Goal: Information Seeking & Learning: Learn about a topic

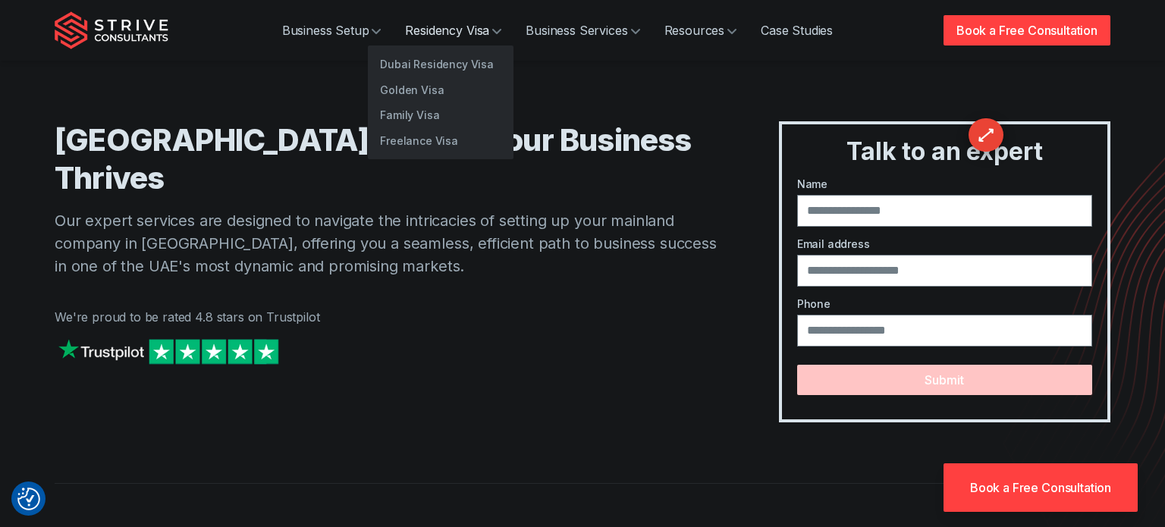
click at [431, 29] on link "Residency Visa" at bounding box center [453, 30] width 121 height 30
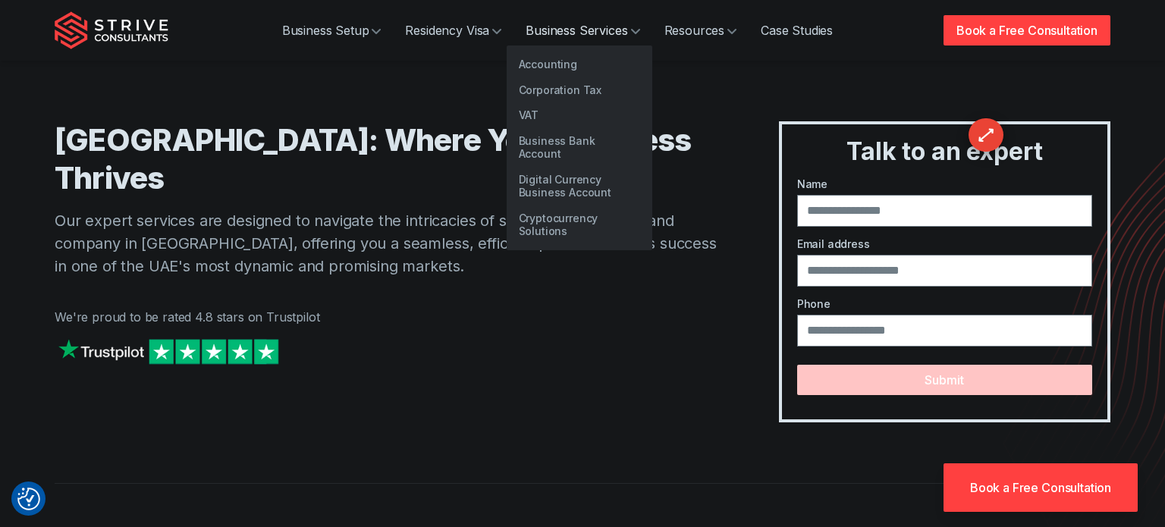
click at [551, 30] on link "Business Services" at bounding box center [582, 30] width 138 height 30
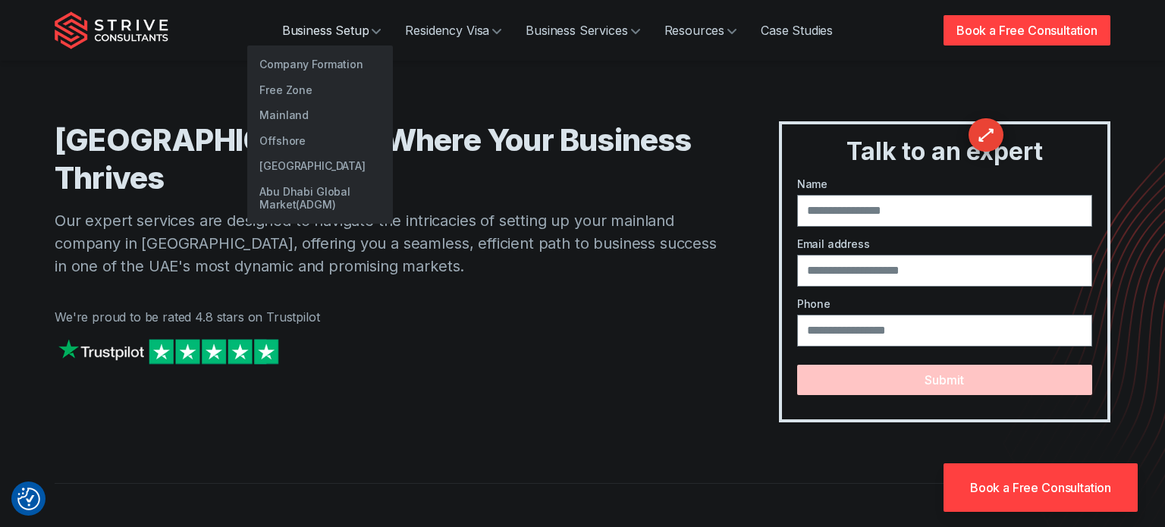
click at [356, 29] on link "Business Setup" at bounding box center [332, 30] width 124 height 30
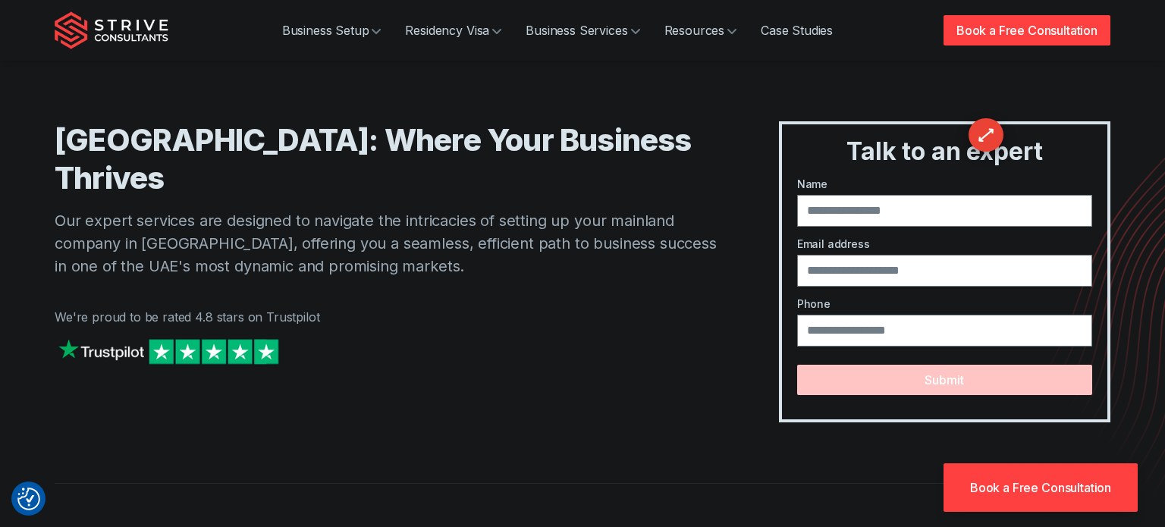
click at [56, 136] on div "Abu Dhabi Mainland: Where Your Business Thrives Our expert services are designe…" at bounding box center [387, 271] width 664 height 301
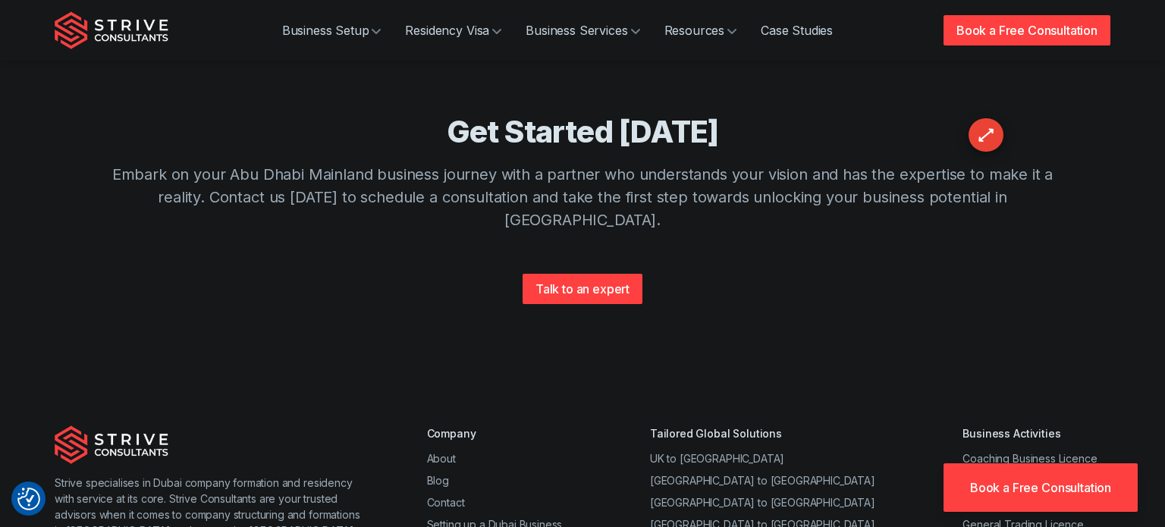
scroll to position [2178, 0]
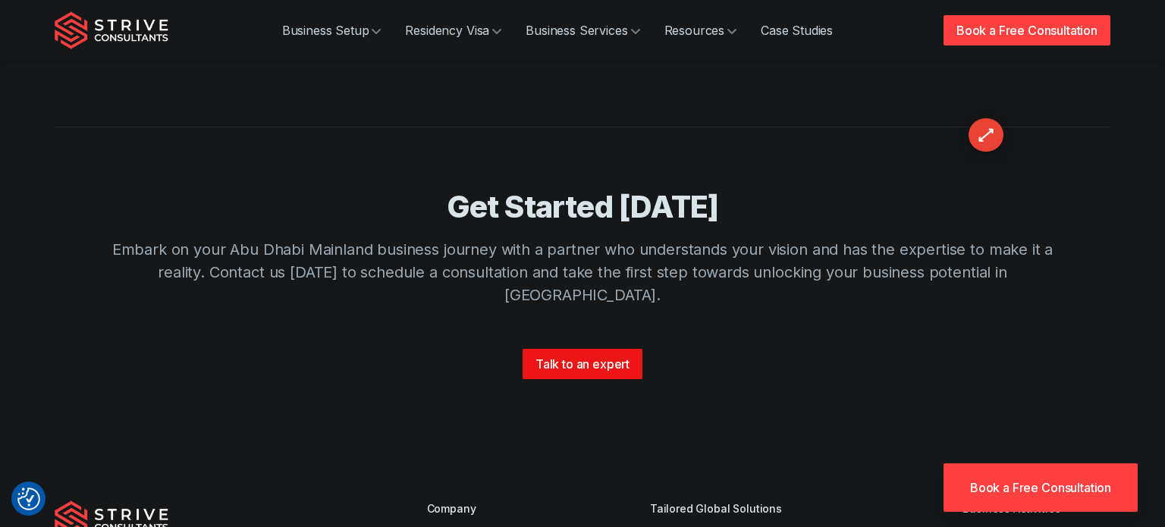
click at [571, 349] on link "Talk to an expert" at bounding box center [583, 364] width 120 height 30
click at [625, 349] on link "Talk to an expert" at bounding box center [583, 364] width 120 height 30
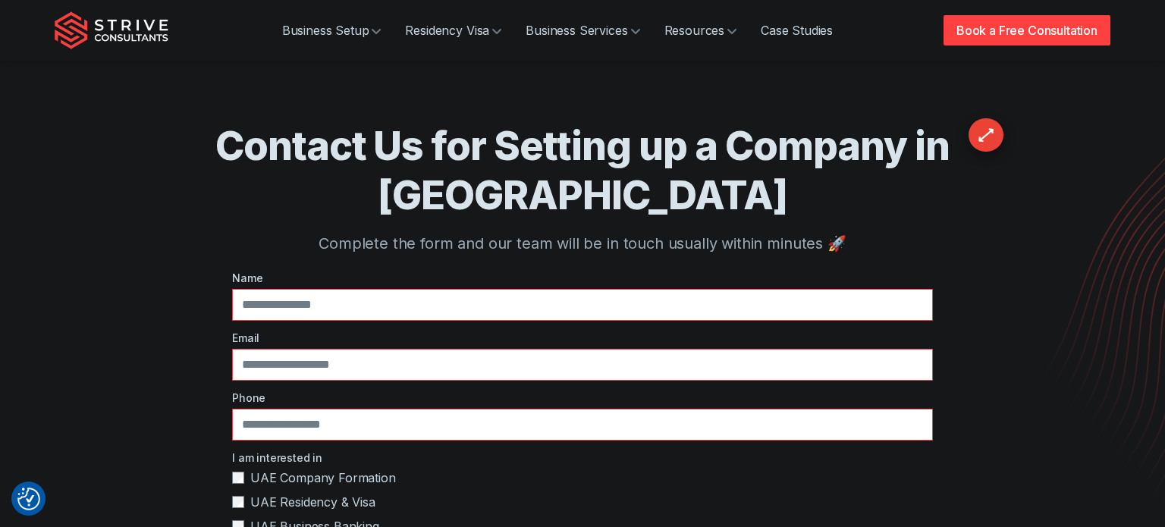
scroll to position [107, 0]
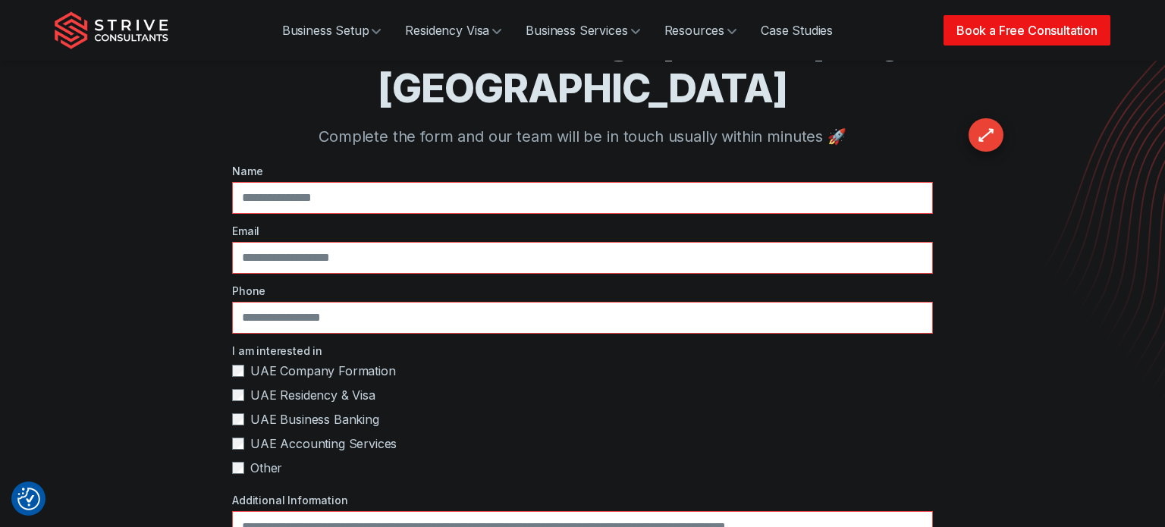
click at [955, 30] on link "Book a Free Consultation" at bounding box center [1026, 30] width 167 height 30
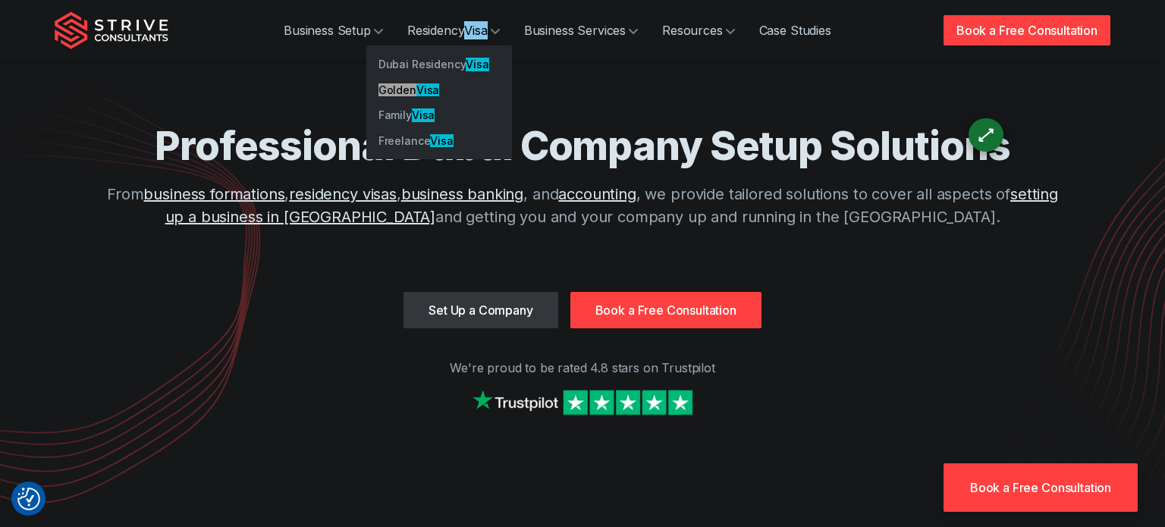
click at [876, 383] on div "Professional Dubai Company Setup Solutions From business formations , residency…" at bounding box center [583, 224] width 1056 height 449
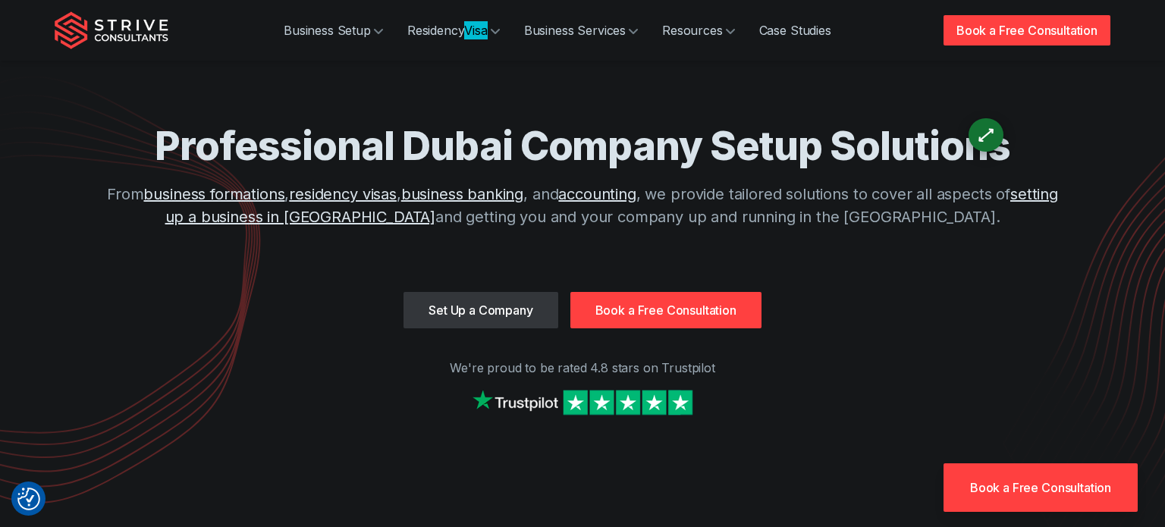
click at [908, 350] on div "Professional Dubai Company Setup Solutions From business formations , residency…" at bounding box center [583, 224] width 1056 height 449
click at [1134, 236] on section "Professional Dubai Company Setup Solutions From business formations , residency…" at bounding box center [582, 224] width 1165 height 449
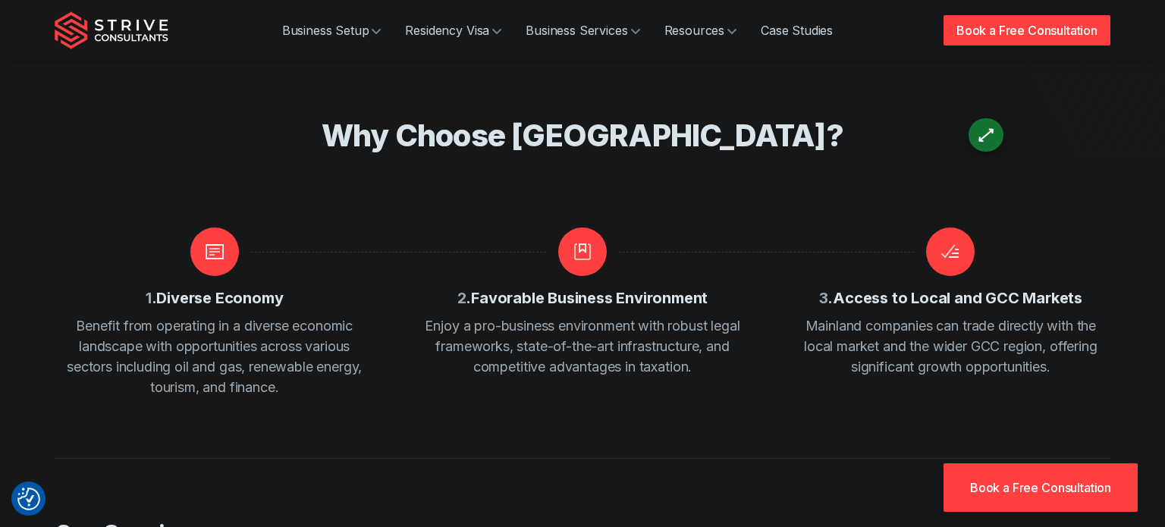
scroll to position [426, 0]
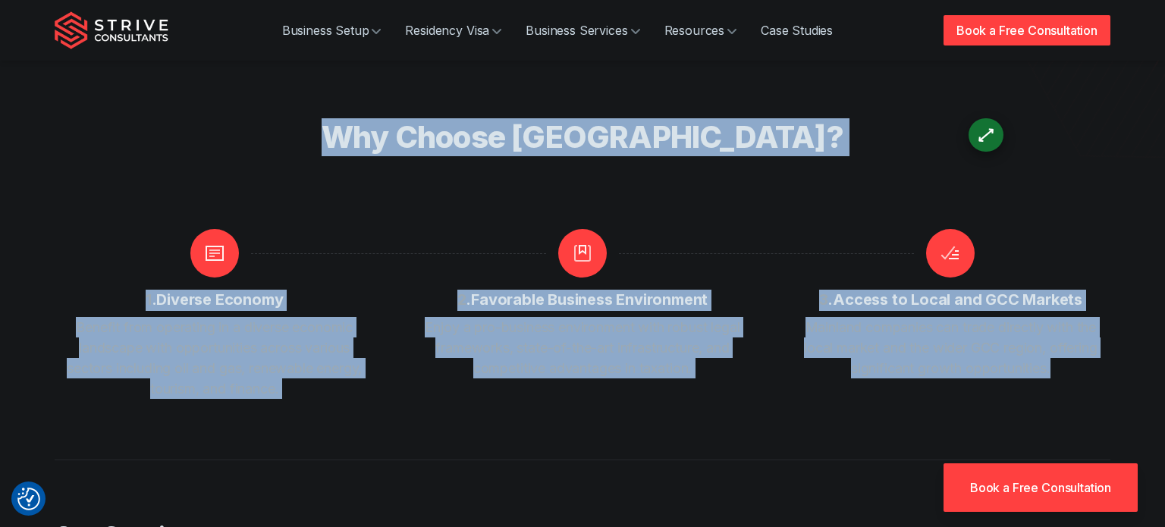
drag, startPoint x: 1066, startPoint y: 365, endPoint x: 128, endPoint y: 215, distance: 950.0
click at [128, 215] on div "Why Choose Abu Dhabi Mainland? 1 . Diverse Economy Benefit from operating in a …" at bounding box center [583, 258] width 1056 height 281
click at [128, 215] on div "Why Choose [GEOGRAPHIC_DATA]?" at bounding box center [582, 173] width 971 height 111
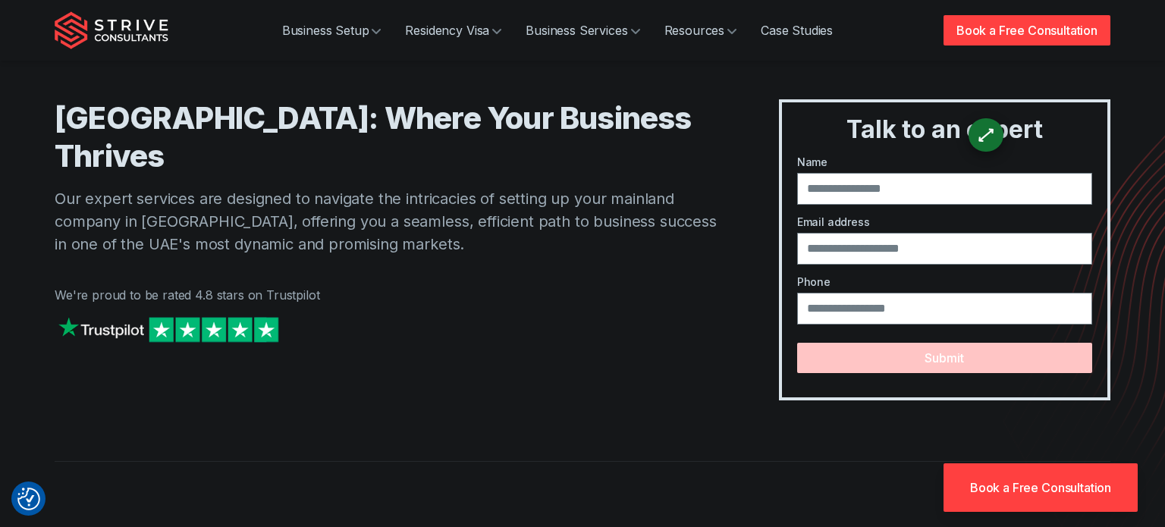
scroll to position [0, 0]
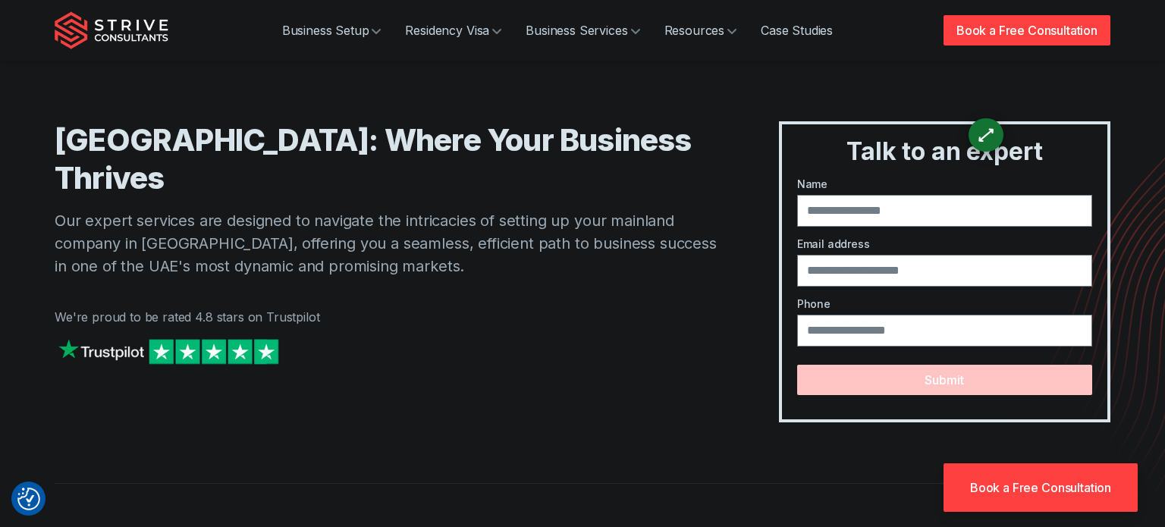
click at [116, 141] on h1 "[GEOGRAPHIC_DATA]: Where Your Business Thrives" at bounding box center [387, 159] width 664 height 76
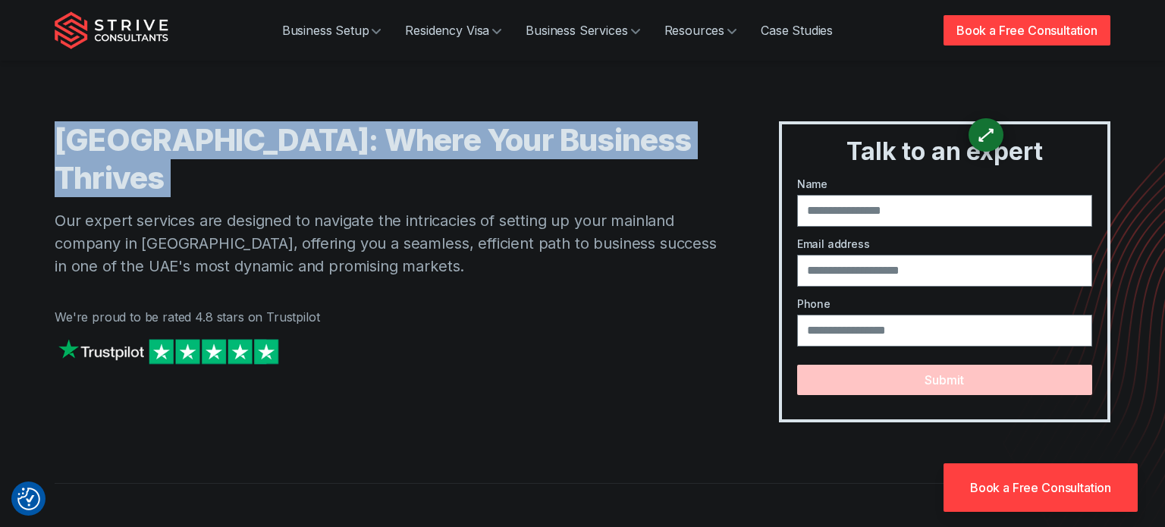
click at [378, 331] on div "[GEOGRAPHIC_DATA]: Where Your Business Thrives Our expert services are designed…" at bounding box center [387, 271] width 664 height 301
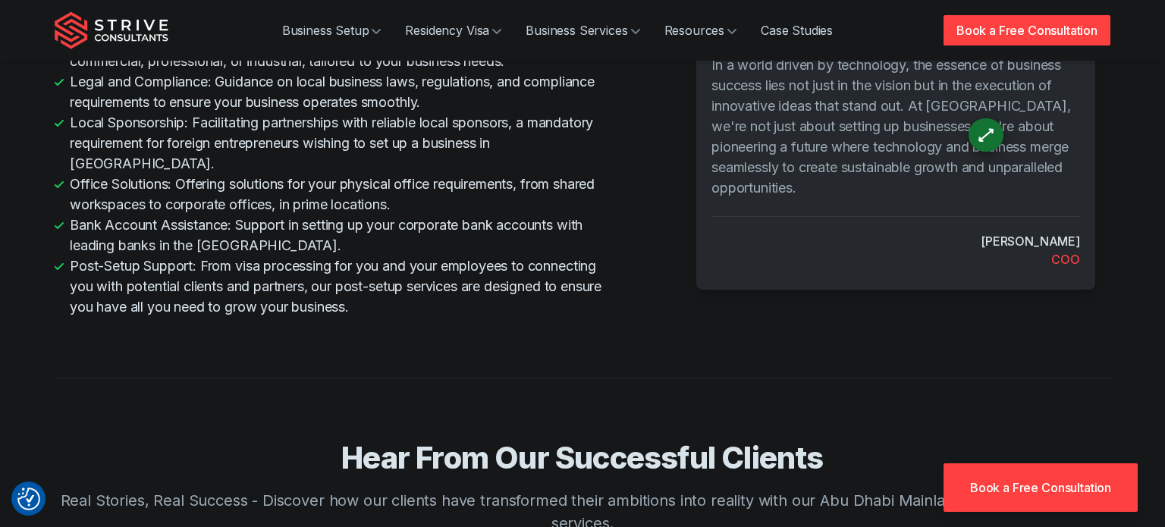
scroll to position [2544, 0]
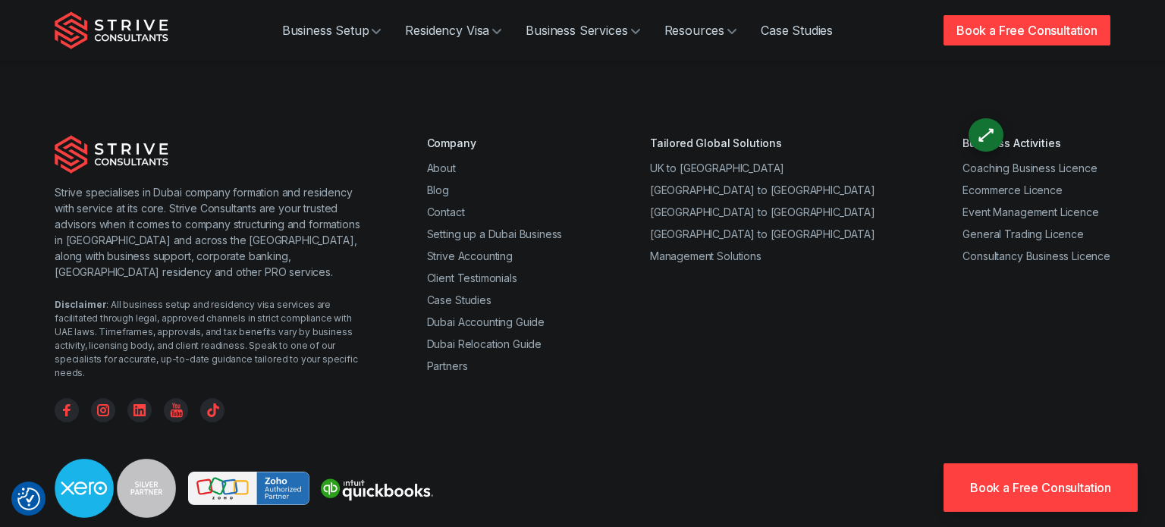
click at [1052, 368] on div "Strive specialises in Dubai company formation and residency with service at its…" at bounding box center [582, 366] width 1092 height 463
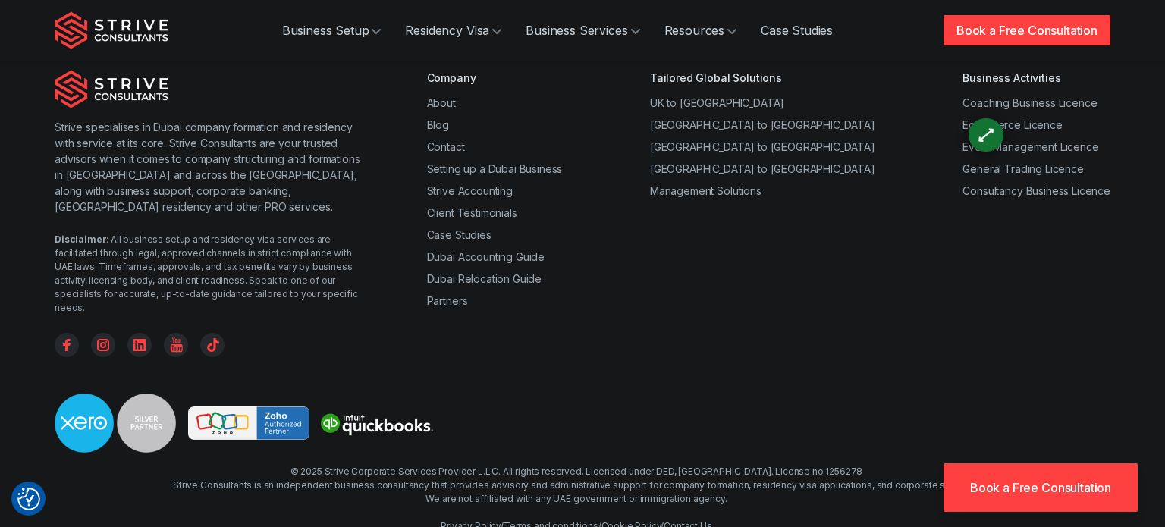
click at [788, 465] on div "© 2025 Strive Corporate Services Provider L.L.C. All rights reserved. Licensed …" at bounding box center [576, 499] width 807 height 68
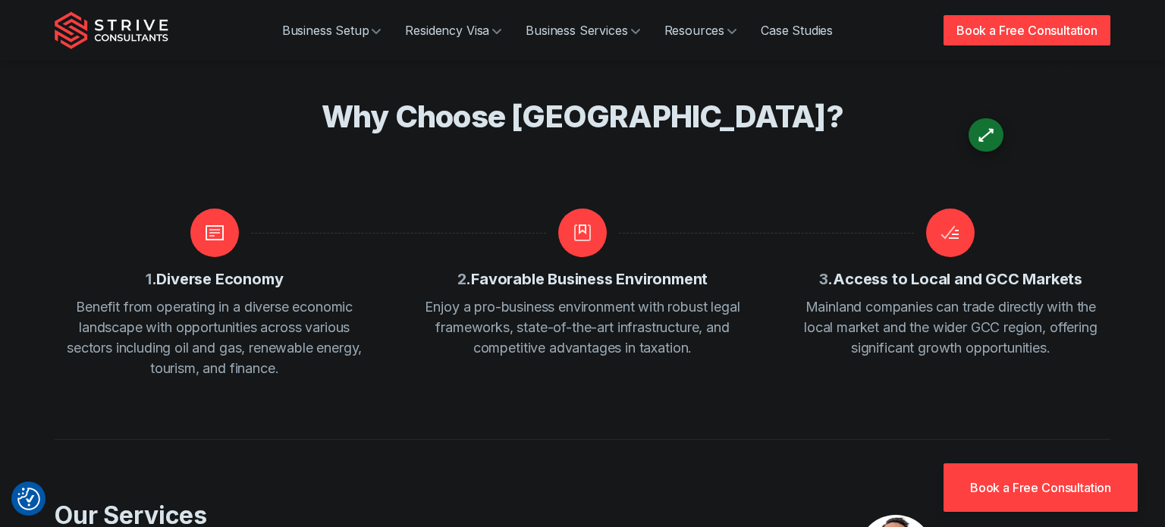
scroll to position [447, 0]
click at [781, 175] on div "Why Choose Abu Dhabi Mainland?" at bounding box center [582, 152] width 971 height 111
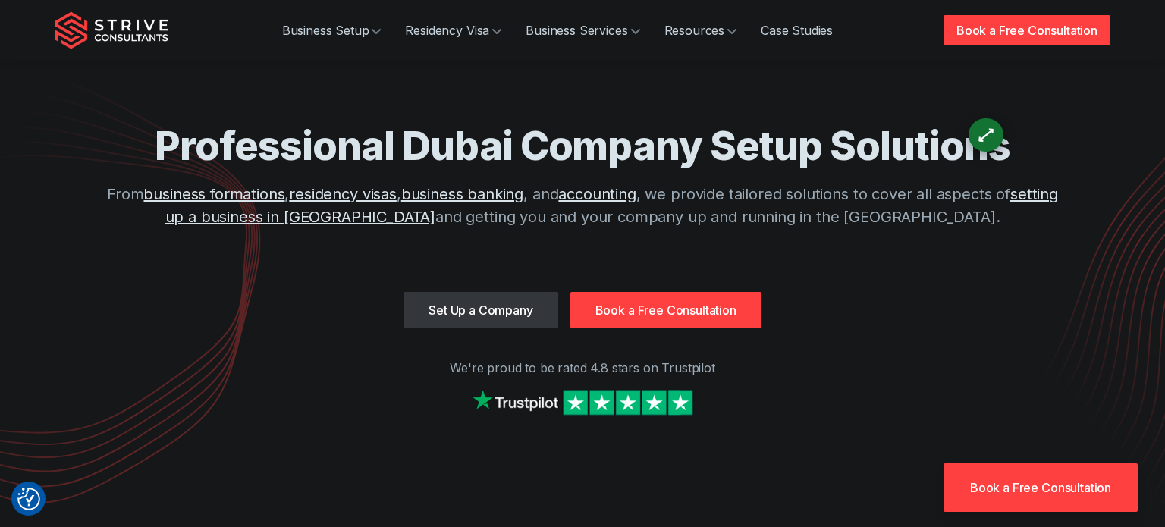
click at [1026, 369] on p "We're proud to be rated 4.8 stars on Trustpilot" at bounding box center [583, 368] width 1056 height 18
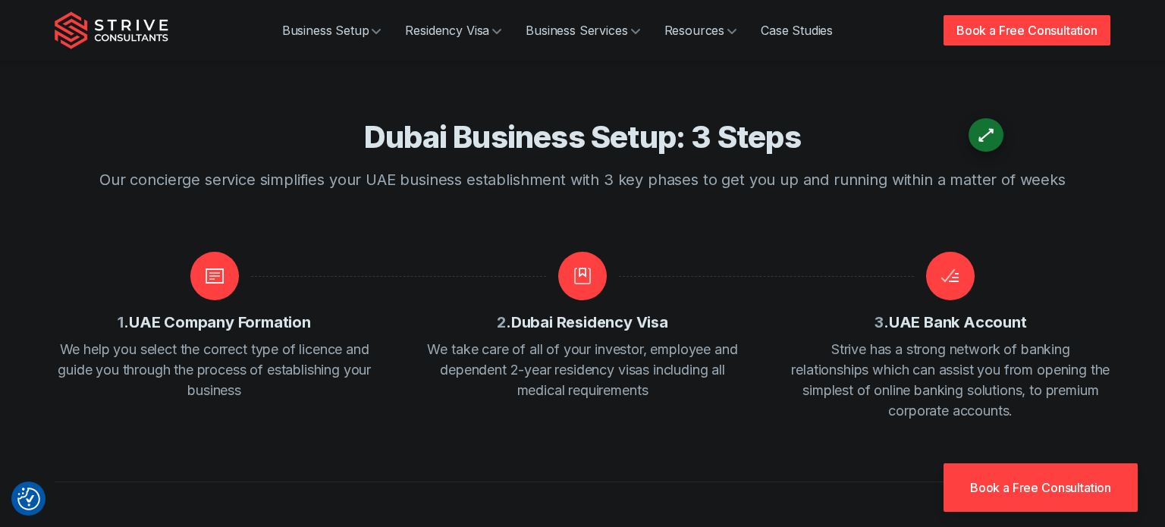
scroll to position [1841, 0]
